Goal: Find specific page/section: Find specific page/section

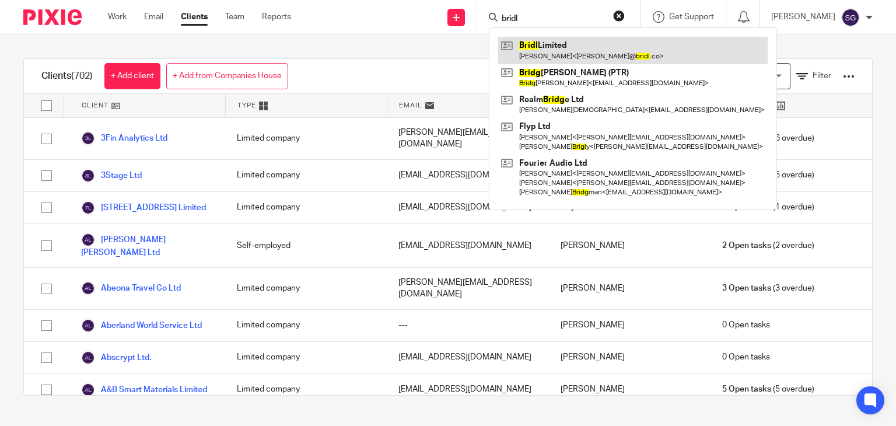
type input "bridl"
click at [554, 54] on link at bounding box center [633, 50] width 270 height 27
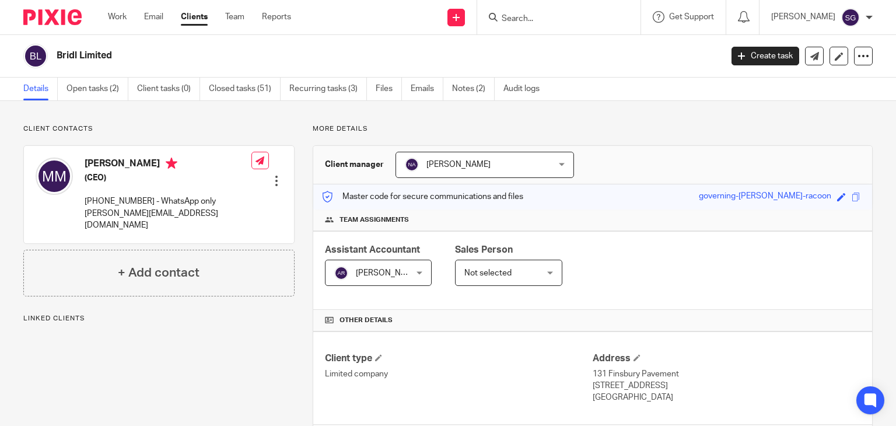
scroll to position [242, 0]
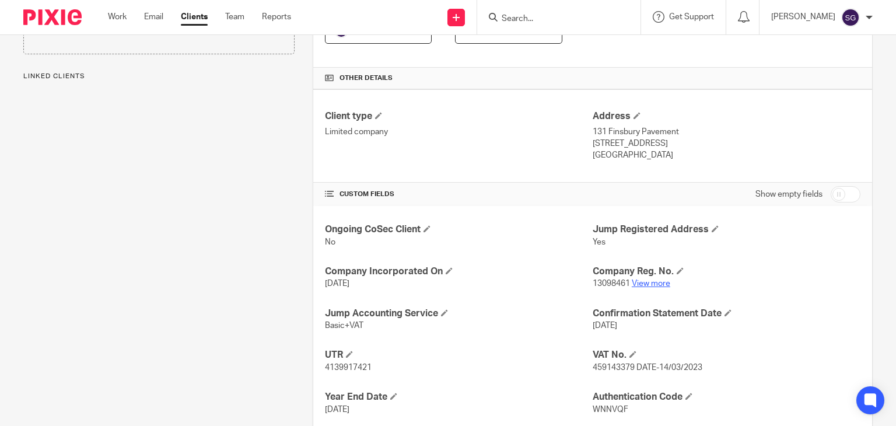
click at [644, 280] on link "View more" at bounding box center [651, 284] width 39 height 8
click at [528, 22] on input "Search" at bounding box center [553, 19] width 105 height 11
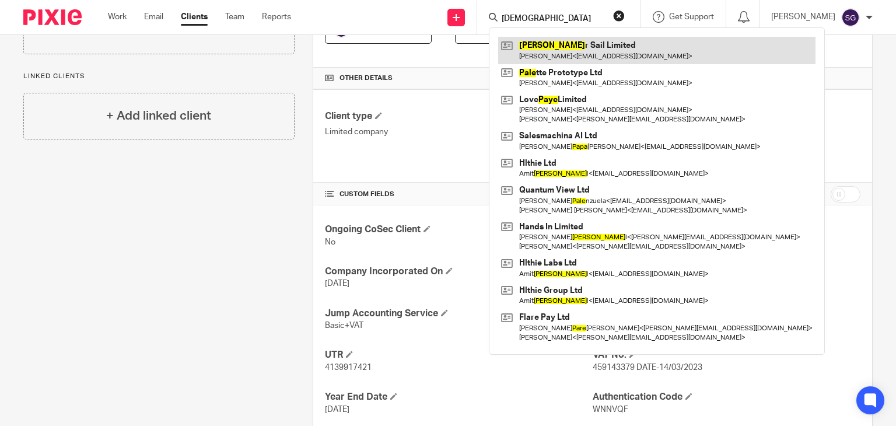
type input "pape"
click at [533, 40] on link at bounding box center [656, 50] width 317 height 27
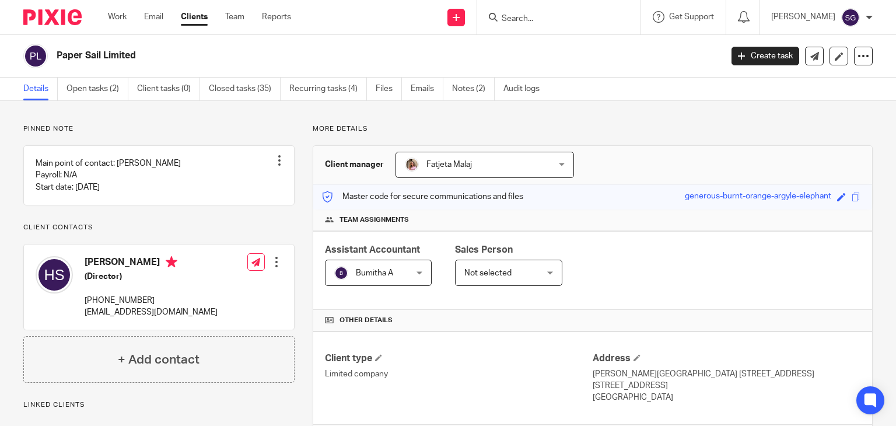
scroll to position [247, 0]
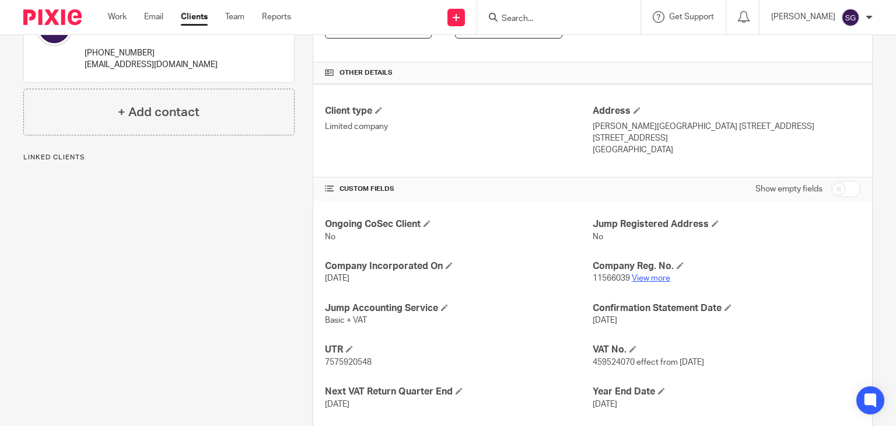
click at [655, 276] on link "View more" at bounding box center [651, 278] width 39 height 8
click at [516, 16] on input "Search" at bounding box center [553, 19] width 105 height 11
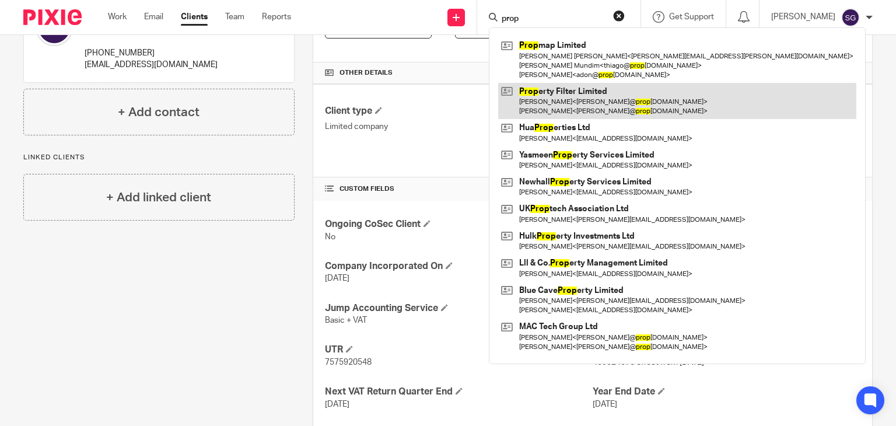
type input "prop"
click at [560, 108] on link at bounding box center [677, 101] width 358 height 36
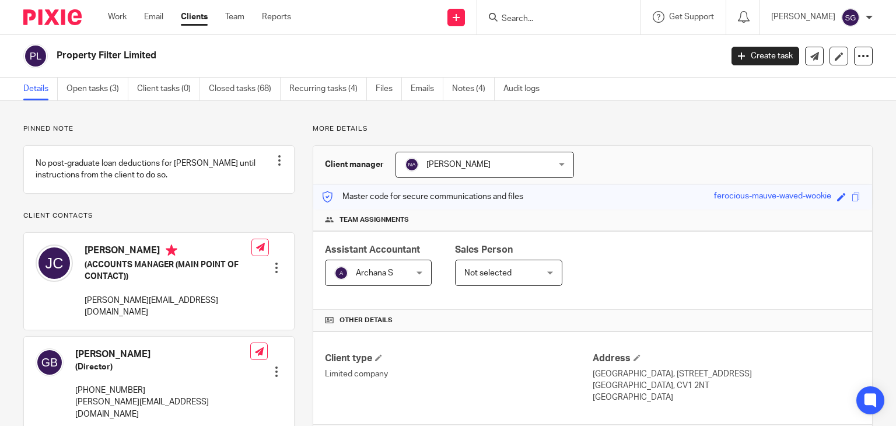
scroll to position [235, 0]
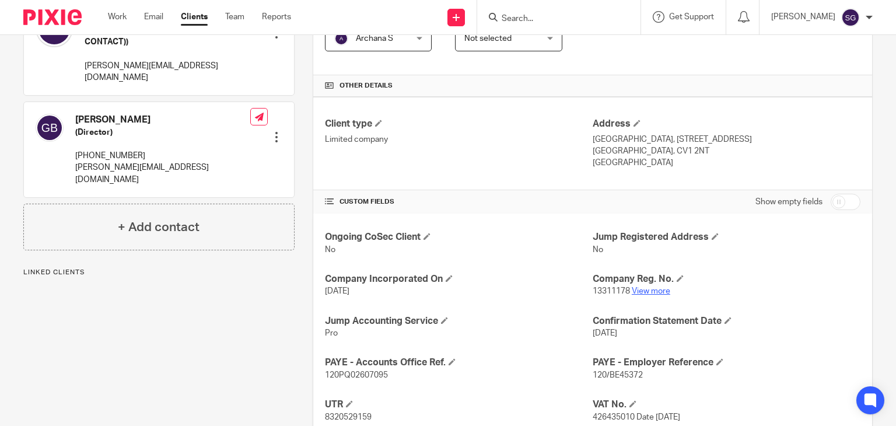
click at [656, 289] on link "View more" at bounding box center [651, 291] width 39 height 8
